Goal: Task Accomplishment & Management: Complete application form

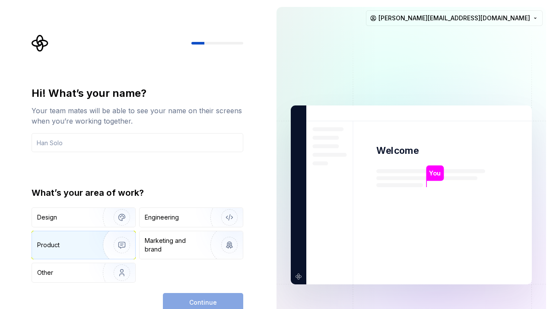
click at [83, 251] on div "Product" at bounding box center [83, 245] width 103 height 28
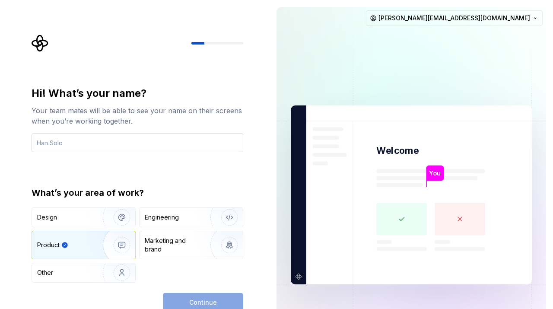
click at [85, 137] on input "text" at bounding box center [138, 142] width 212 height 19
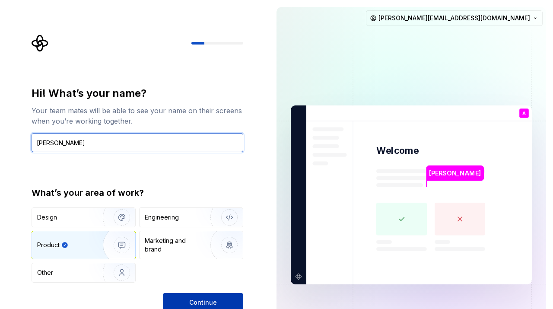
type input "Arnav"
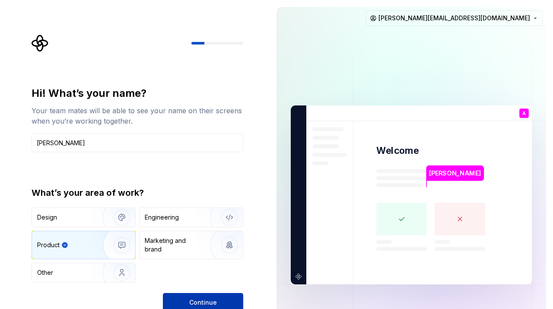
click at [199, 300] on span "Continue" at bounding box center [203, 302] width 28 height 9
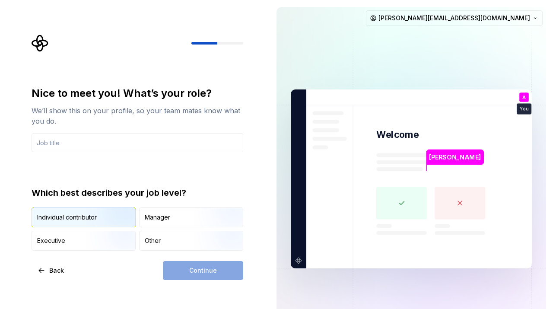
click at [60, 218] on div "Individual contributor" at bounding box center [67, 217] width 60 height 9
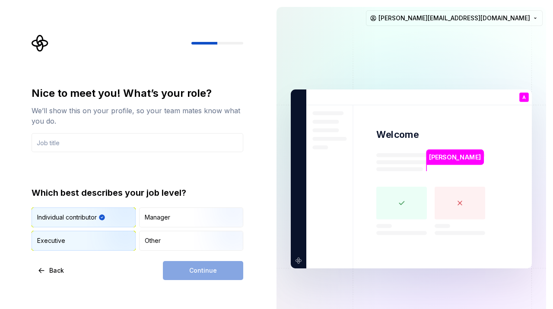
click at [98, 239] on img "button" at bounding box center [114, 252] width 55 height 58
click at [98, 224] on img "button" at bounding box center [114, 228] width 55 height 58
click at [98, 226] on img "button" at bounding box center [114, 228] width 55 height 58
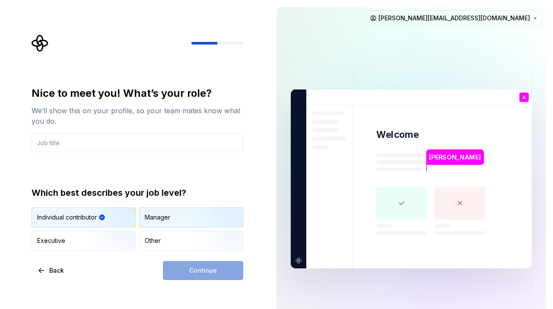
click at [179, 212] on div "Manager" at bounding box center [191, 217] width 103 height 19
click at [111, 209] on img "button" at bounding box center [114, 228] width 55 height 58
click at [74, 141] on input "text" at bounding box center [138, 142] width 212 height 19
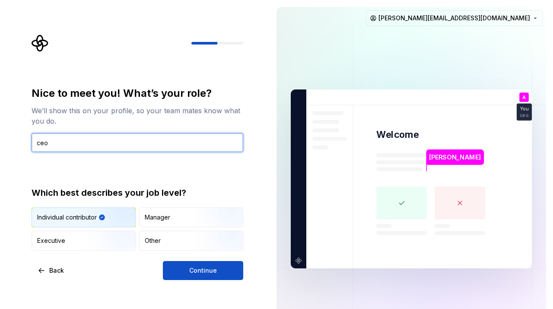
type input "ceo"
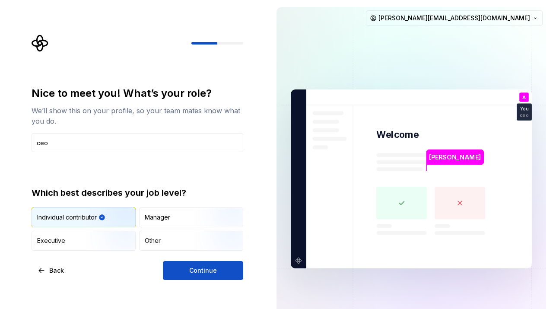
click at [74, 252] on div "Nice to meet you! What’s your role? We’ll show this on your profile, so your te…" at bounding box center [138, 183] width 212 height 194
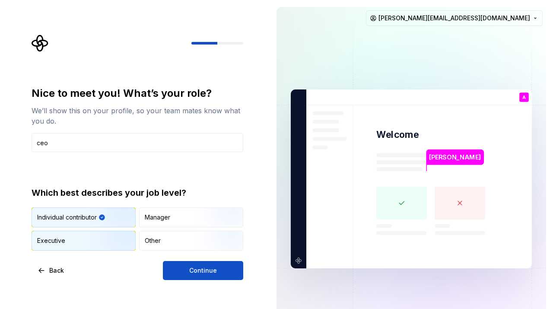
click at [66, 236] on div "Executive" at bounding box center [83, 240] width 103 height 19
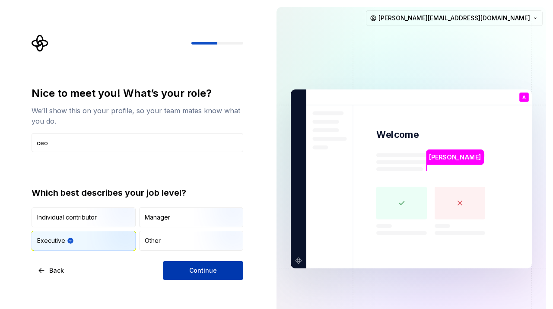
click at [174, 275] on button "Continue" at bounding box center [203, 270] width 80 height 19
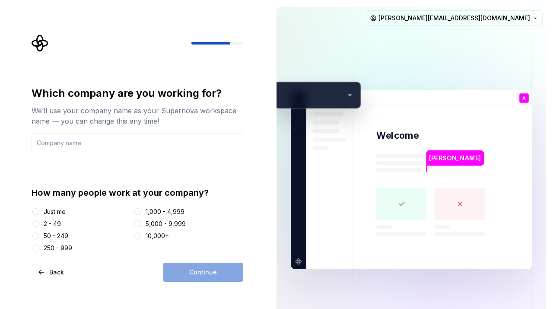
click at [72, 209] on div "Just me" at bounding box center [81, 212] width 99 height 9
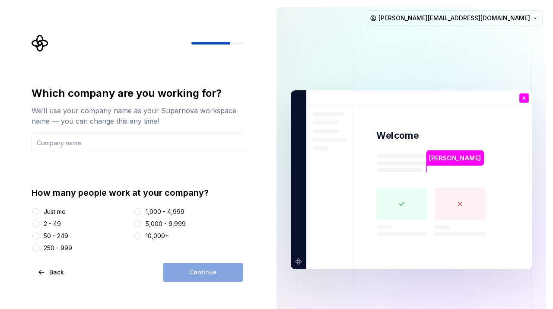
click at [64, 209] on div "Just me" at bounding box center [55, 212] width 22 height 9
click at [39, 209] on button "Just me" at bounding box center [35, 211] width 7 height 7
click at [65, 144] on input "text" at bounding box center [138, 142] width 212 height 19
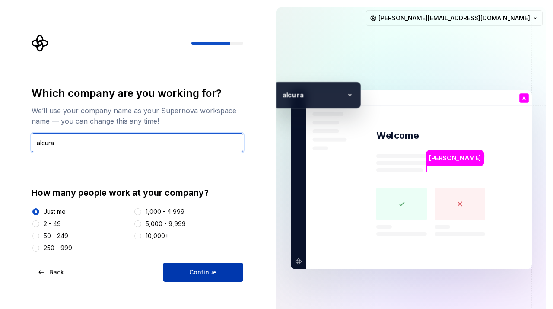
type input "alcura"
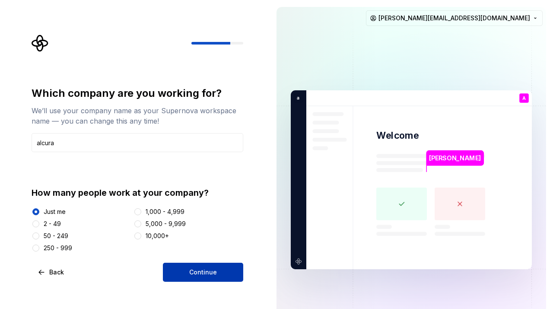
click at [209, 268] on span "Continue" at bounding box center [203, 272] width 28 height 9
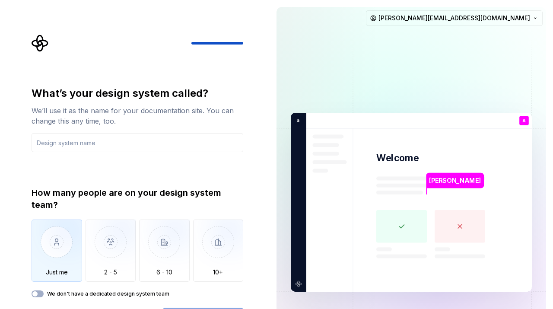
click at [58, 246] on img "button" at bounding box center [57, 249] width 51 height 58
click at [35, 293] on span "button" at bounding box center [34, 293] width 5 height 5
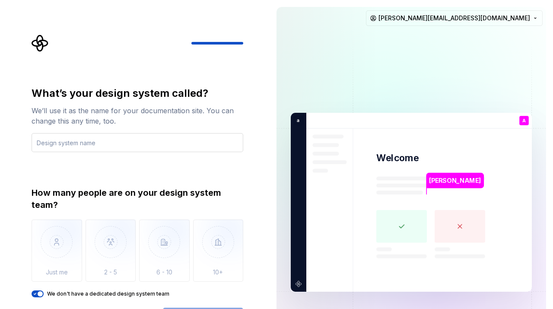
click at [73, 151] on input "text" at bounding box center [138, 142] width 212 height 19
click at [230, 309] on html "What’s your design system called? We’ll use it as the name for your documentati…" at bounding box center [276, 154] width 553 height 309
click at [194, 309] on html "What’s your design system called? We’ll use it as the name for your documentati…" at bounding box center [276, 154] width 553 height 309
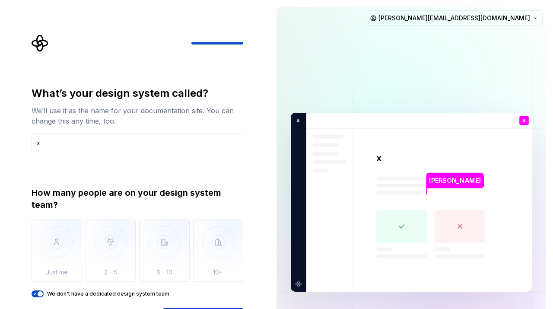
click at [404, 230] on rect at bounding box center [402, 226] width 51 height 33
click at [401, 224] on rect at bounding box center [402, 226] width 51 height 33
click at [379, 156] on p "x" at bounding box center [380, 158] width 6 height 13
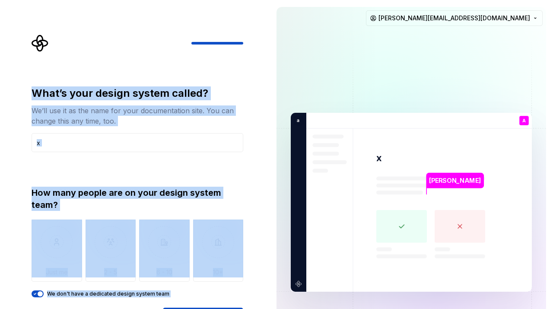
drag, startPoint x: 273, startPoint y: 148, endPoint x: 257, endPoint y: 10, distance: 138.8
click at [257, 10] on div "What’s your design system called? We’ll use it as the name for your documentati…" at bounding box center [276, 202] width 553 height 405
click at [252, 157] on div "What’s your design system called? We’ll use it as the name for your documentati…" at bounding box center [139, 181] width 227 height 292
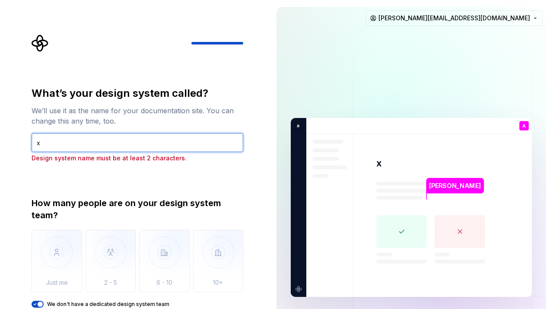
click at [85, 143] on input "x" at bounding box center [138, 142] width 212 height 19
type input "xai"
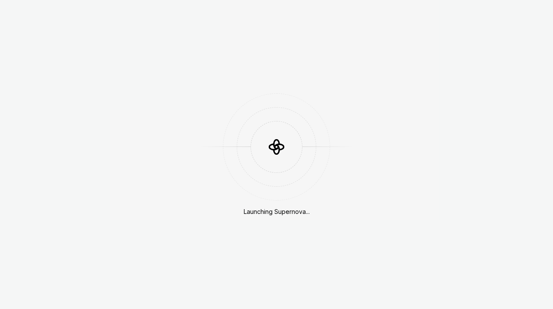
click at [68, 181] on div "Launching Supernova..." at bounding box center [276, 154] width 553 height 309
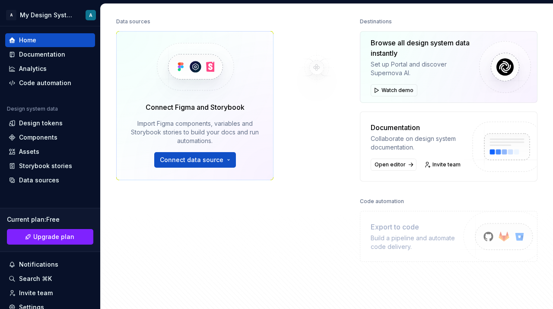
scroll to position [108, 0]
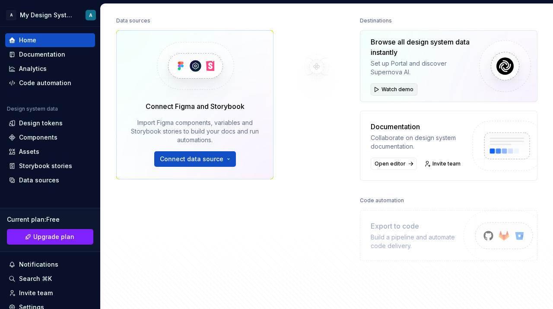
click at [378, 88] on button "Watch demo" at bounding box center [394, 89] width 47 height 12
